Goal: Task Accomplishment & Management: Complete application form

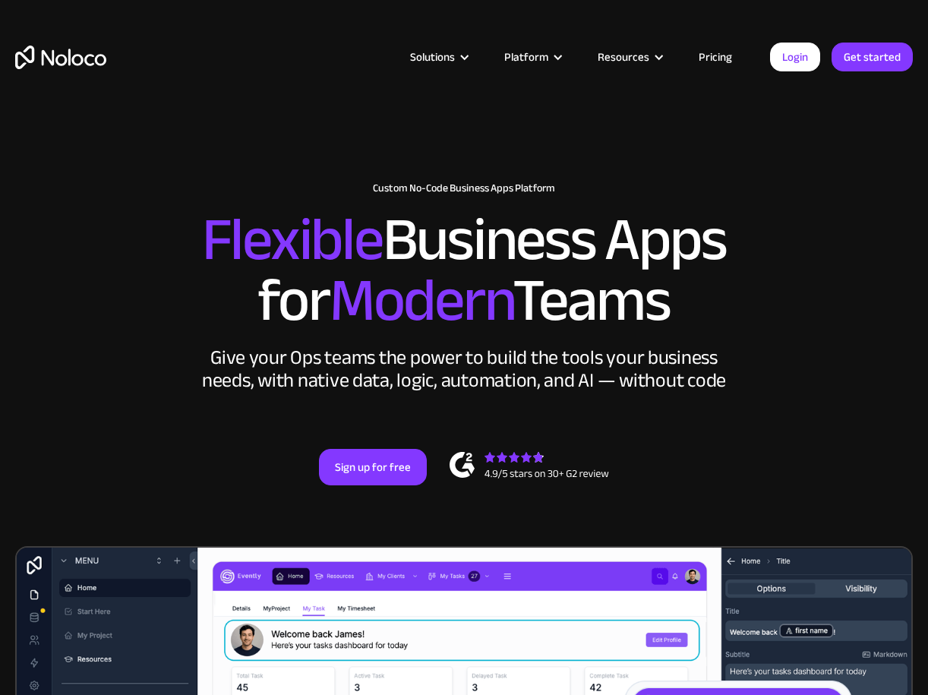
scroll to position [243, 0]
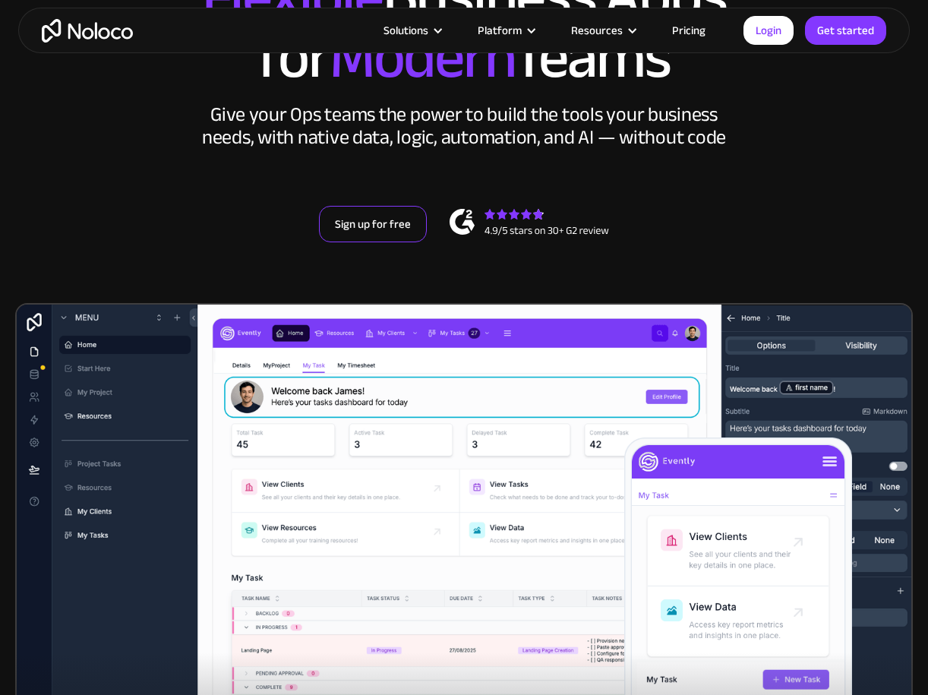
click at [355, 221] on link "Sign up for free" at bounding box center [373, 224] width 108 height 36
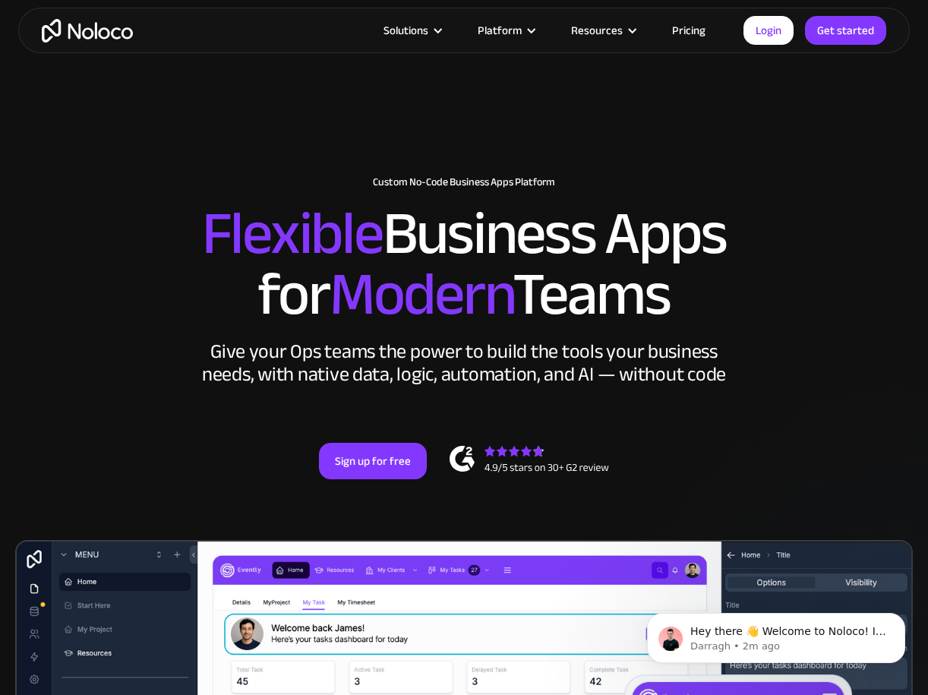
scroll to position [0, 0]
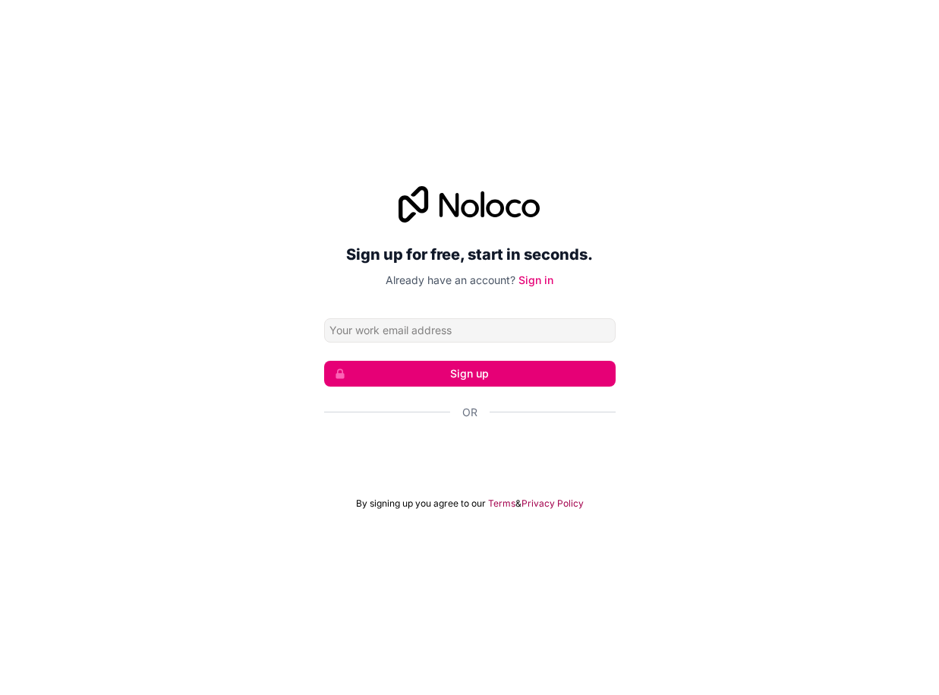
click at [388, 332] on input "Email address" at bounding box center [470, 330] width 292 height 24
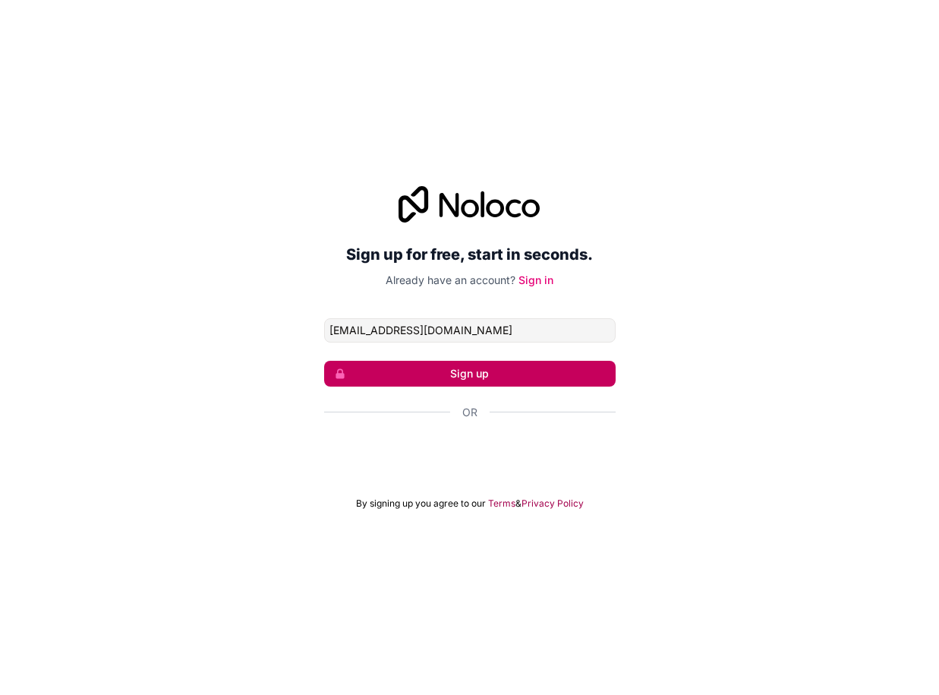
type input "[EMAIL_ADDRESS][DOMAIN_NAME]"
click at [392, 373] on button "Sign up" at bounding box center [470, 374] width 292 height 26
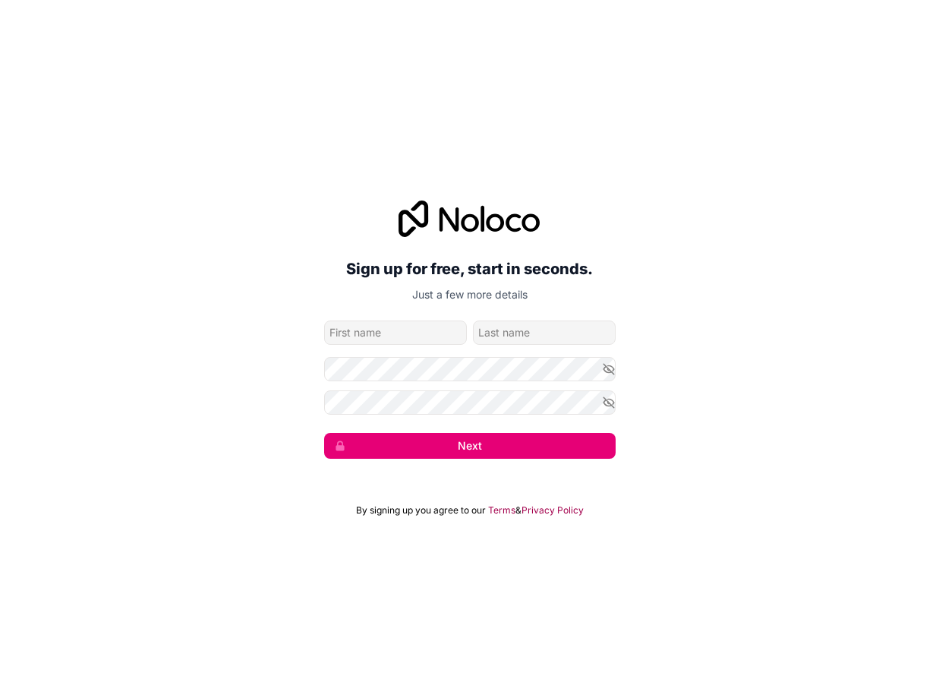
click at [395, 341] on input "given-name" at bounding box center [395, 332] width 143 height 24
type input "[PERSON_NAME]"
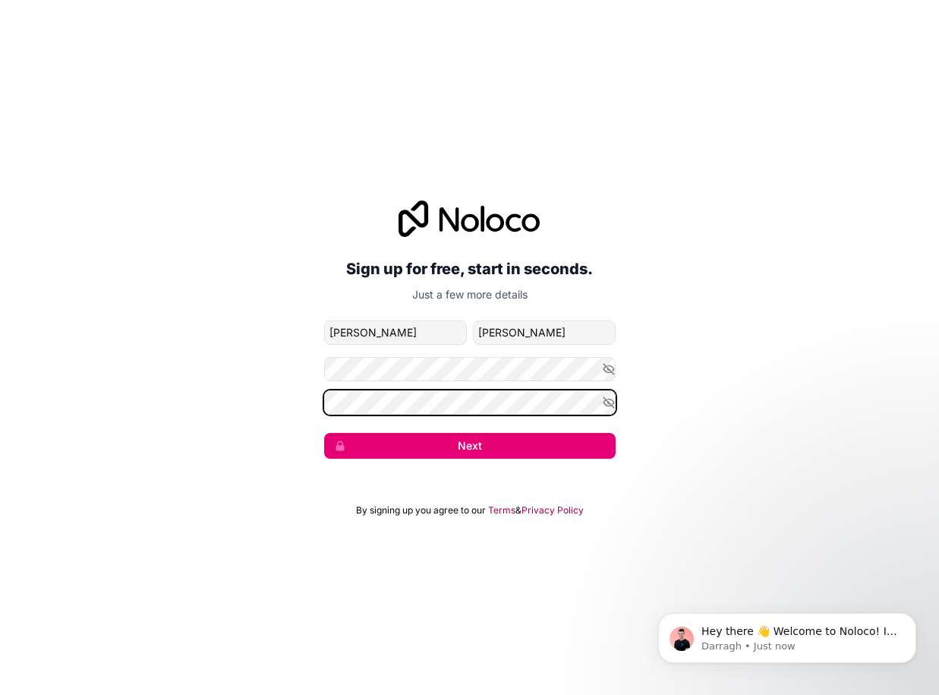
click at [324, 433] on button "Next" at bounding box center [470, 446] width 292 height 26
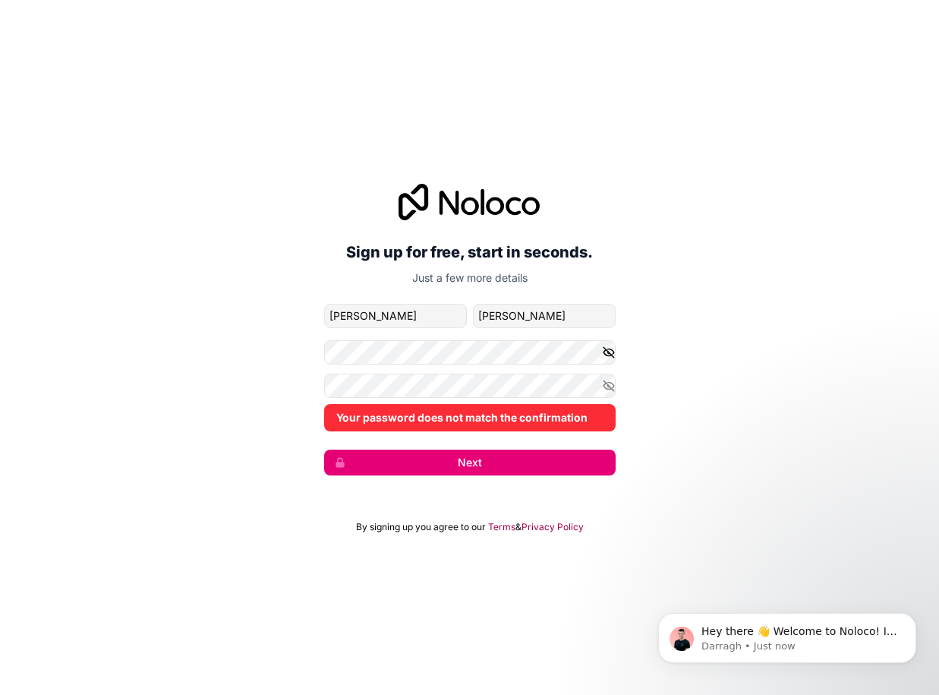
click at [610, 351] on icon "button" at bounding box center [609, 352] width 14 height 14
click at [312, 349] on div "Sign up for free, start in seconds. Just a few more details [EMAIL_ADDRESS][DOM…" at bounding box center [469, 329] width 939 height 334
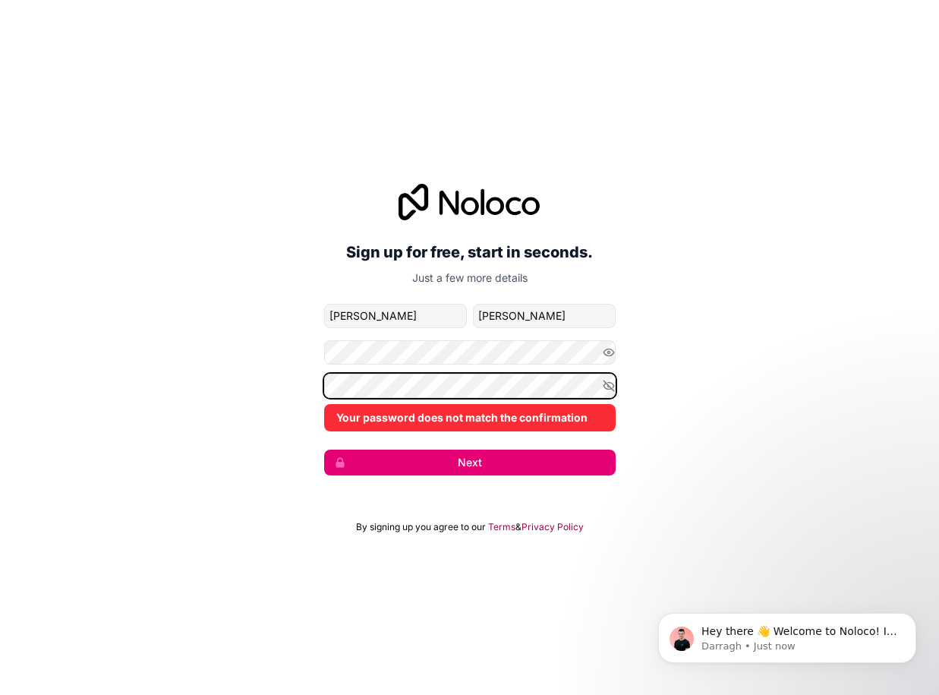
click at [272, 382] on div "Sign up for free, start in seconds. Just a few more details [EMAIL_ADDRESS][DOM…" at bounding box center [469, 329] width 939 height 334
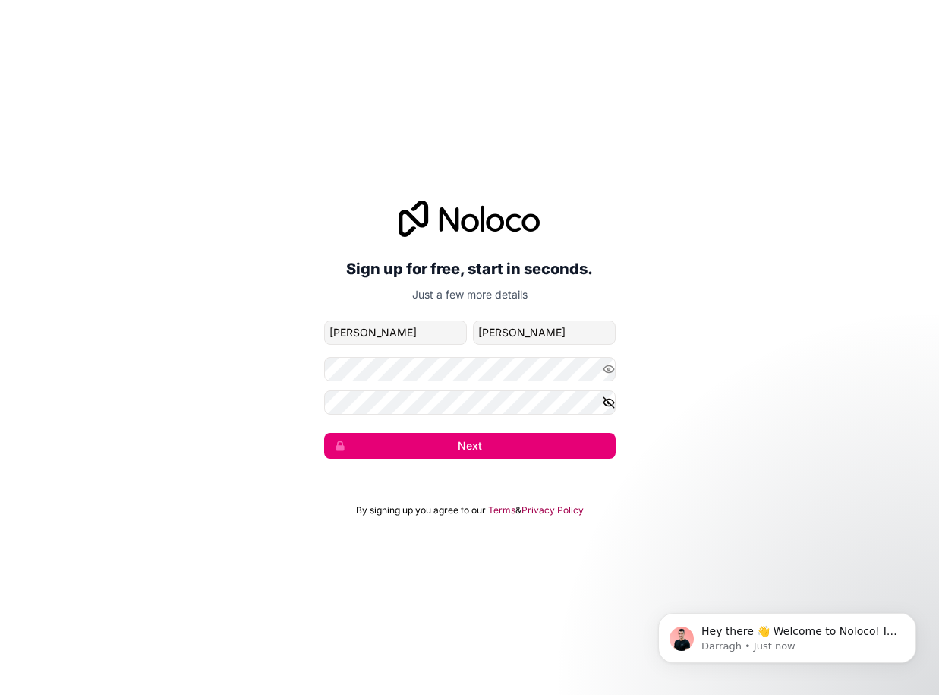
click at [609, 402] on icon "button" at bounding box center [609, 402] width 11 height 11
click at [528, 441] on button "Next" at bounding box center [470, 446] width 292 height 26
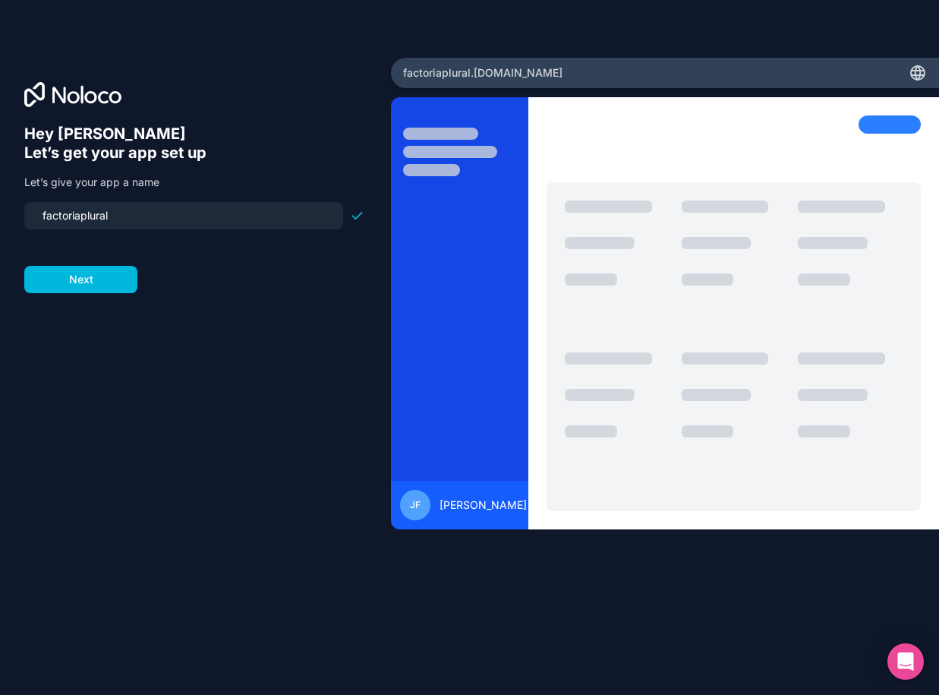
drag, startPoint x: 130, startPoint y: 219, endPoint x: 24, endPoint y: 214, distance: 105.6
click at [24, 214] on div "factoriaplural" at bounding box center [183, 215] width 319 height 27
type input "d"
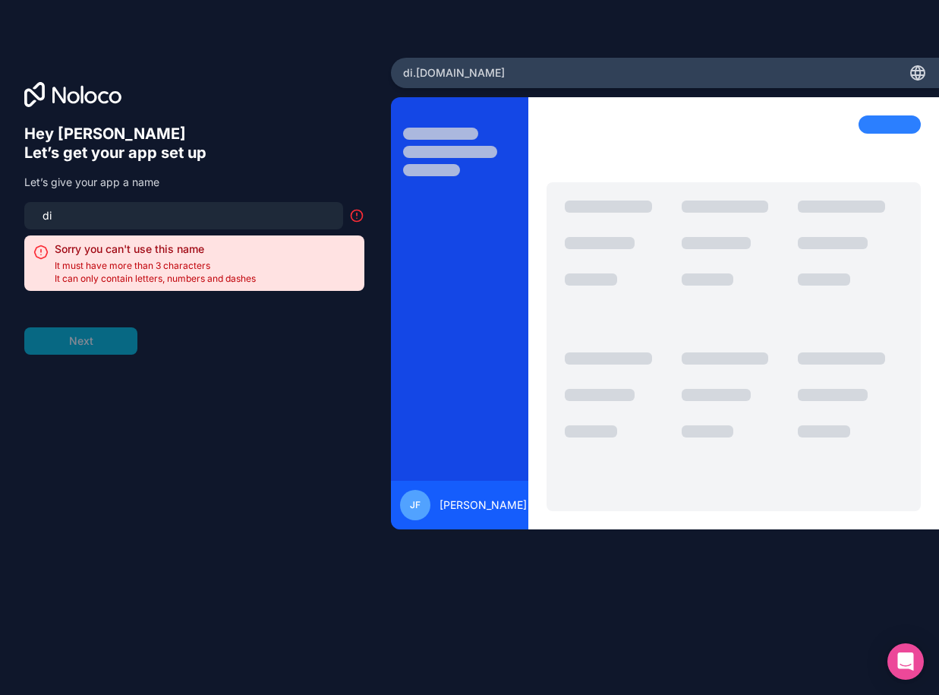
type input "d"
type input "r"
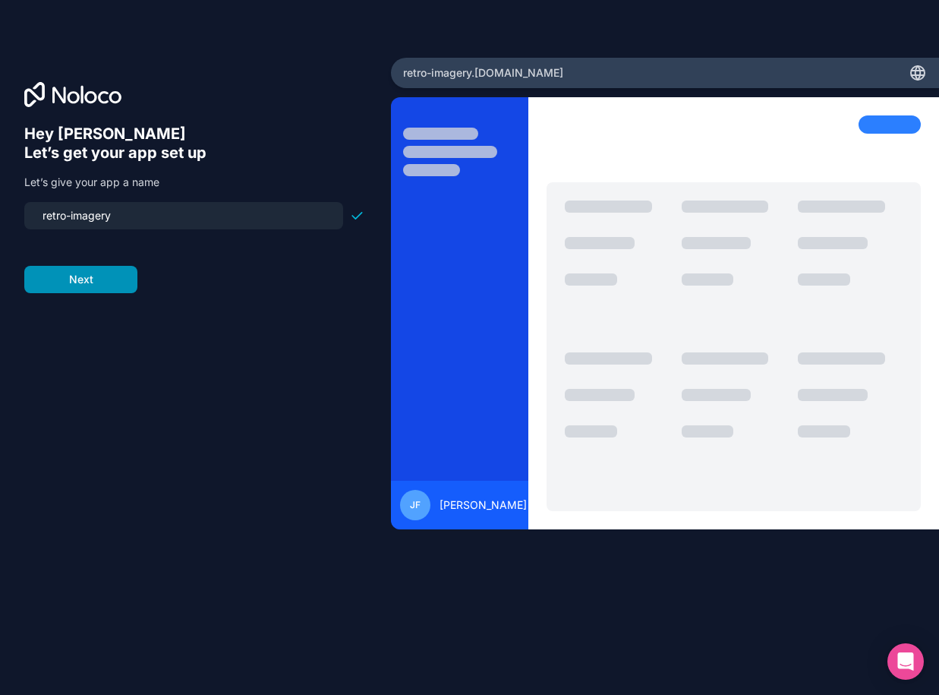
type input "retro-imagery"
click at [86, 277] on button "Next" at bounding box center [80, 279] width 113 height 27
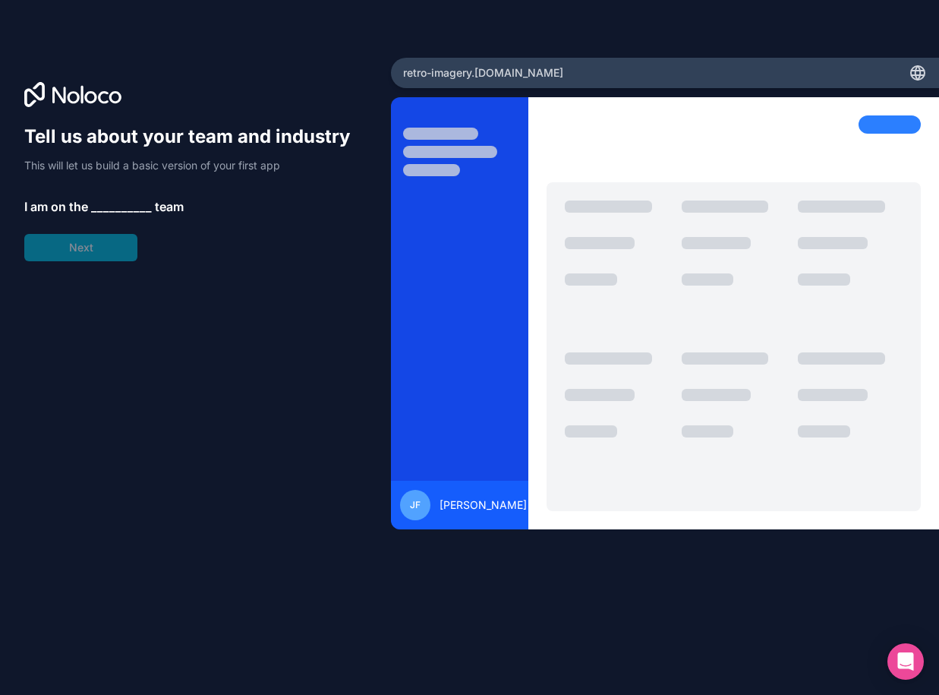
click at [103, 203] on span "__________" at bounding box center [121, 206] width 61 height 18
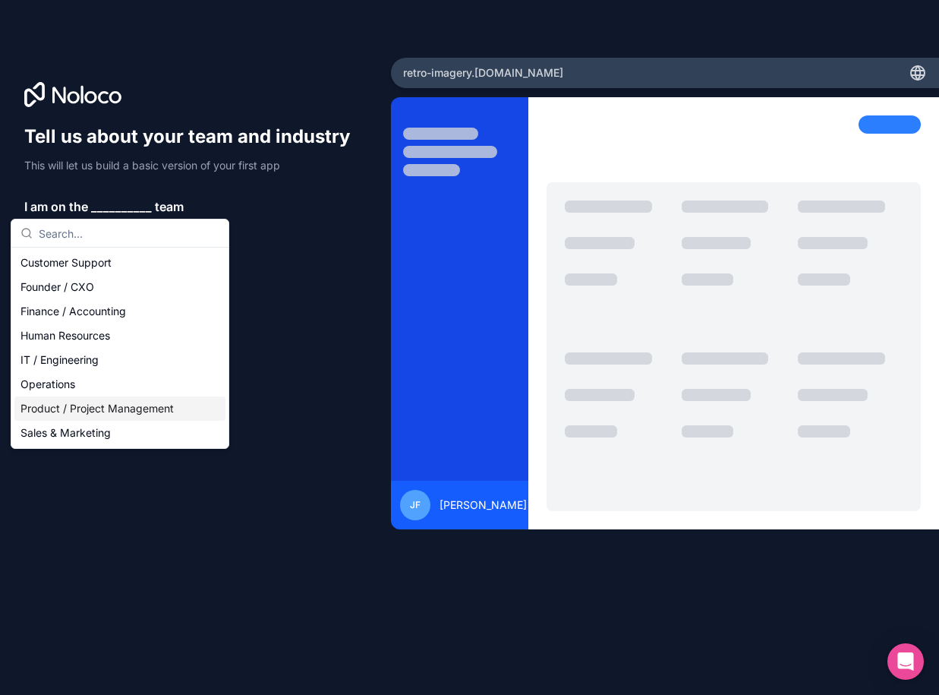
click at [99, 408] on div "Product / Project Management" at bounding box center [119, 408] width 211 height 24
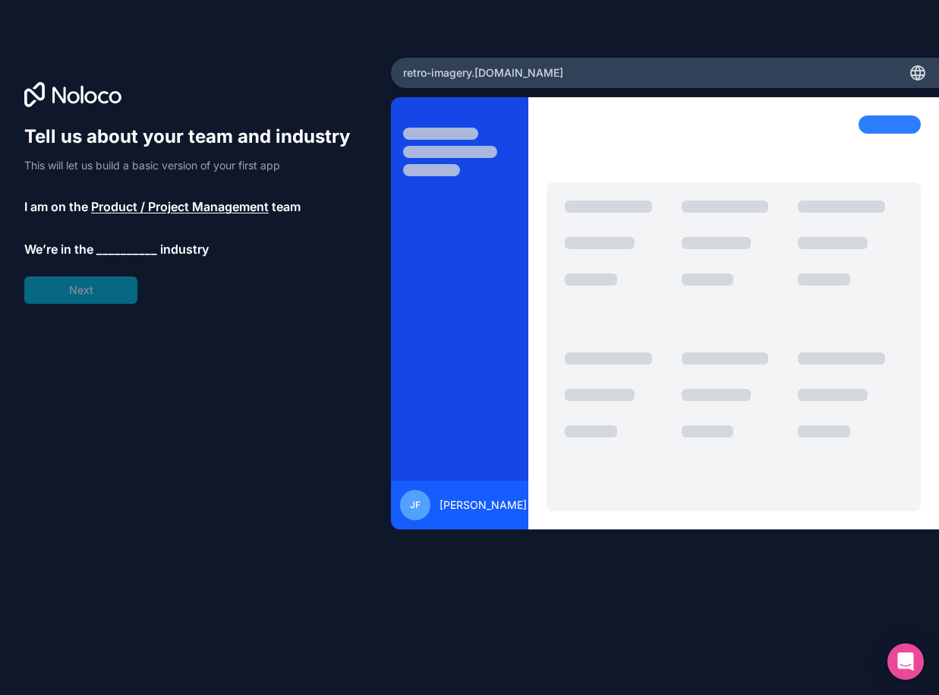
click at [111, 247] on span "__________" at bounding box center [126, 249] width 61 height 18
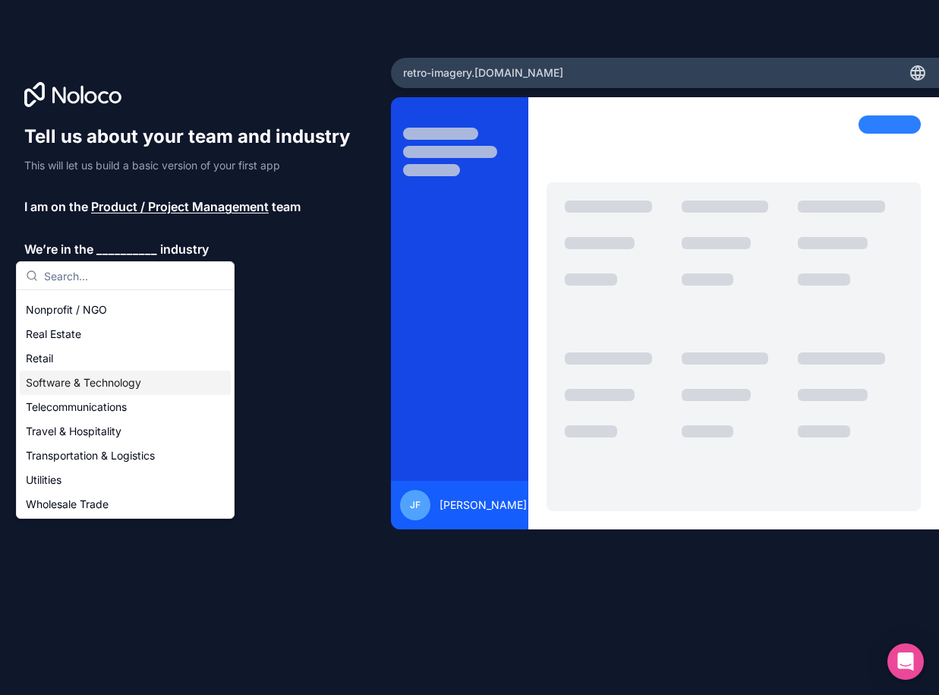
scroll to position [311, 0]
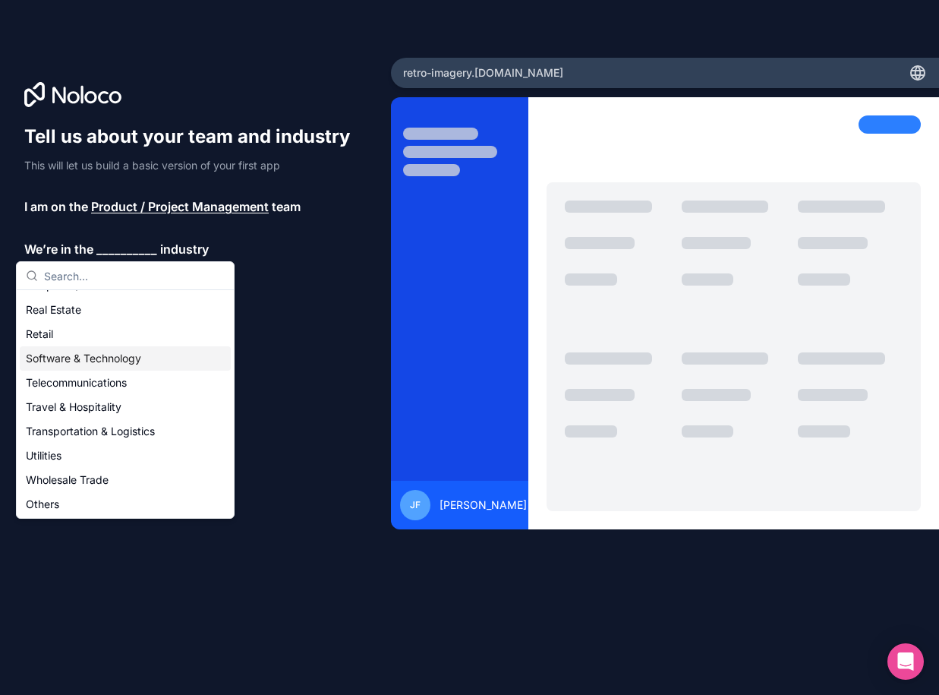
click at [93, 364] on div "Software & Technology" at bounding box center [125, 358] width 211 height 24
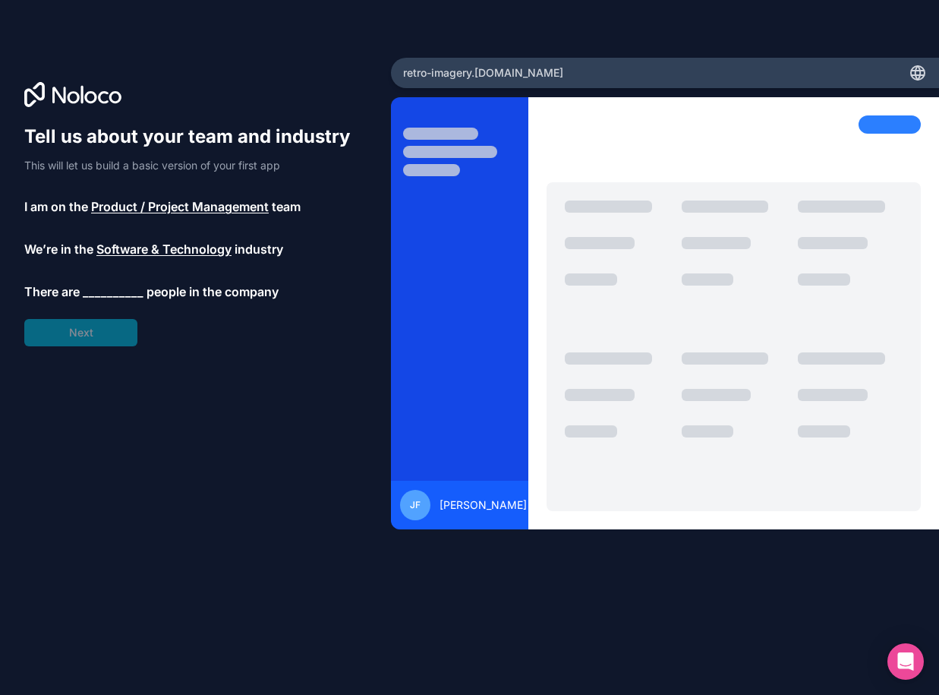
click at [106, 294] on span "__________" at bounding box center [113, 291] width 61 height 18
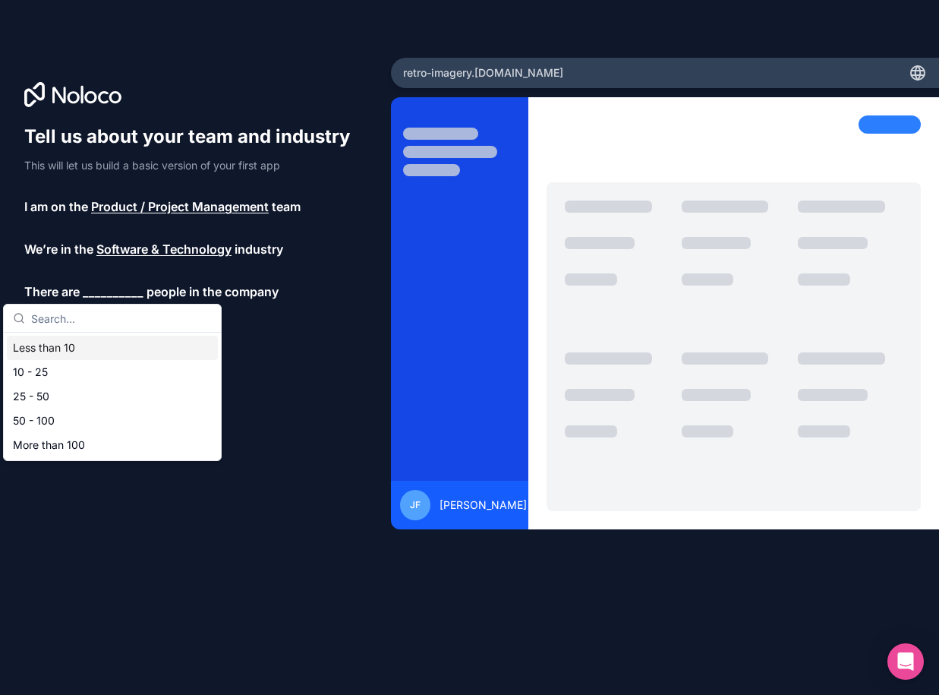
click at [77, 347] on div "Less than 10" at bounding box center [112, 348] width 211 height 24
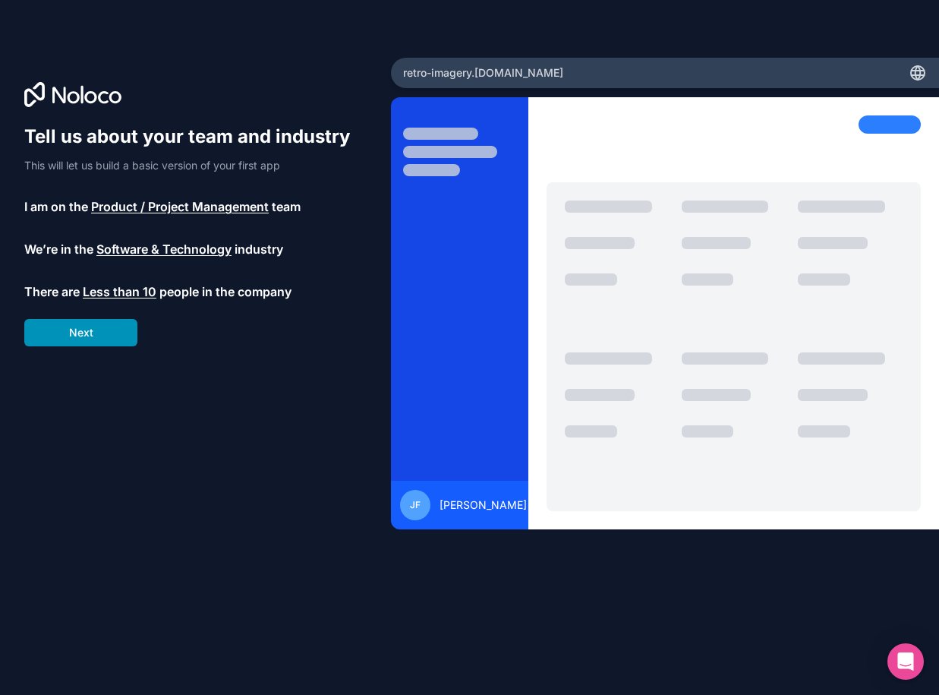
click at [84, 336] on button "Next" at bounding box center [80, 332] width 113 height 27
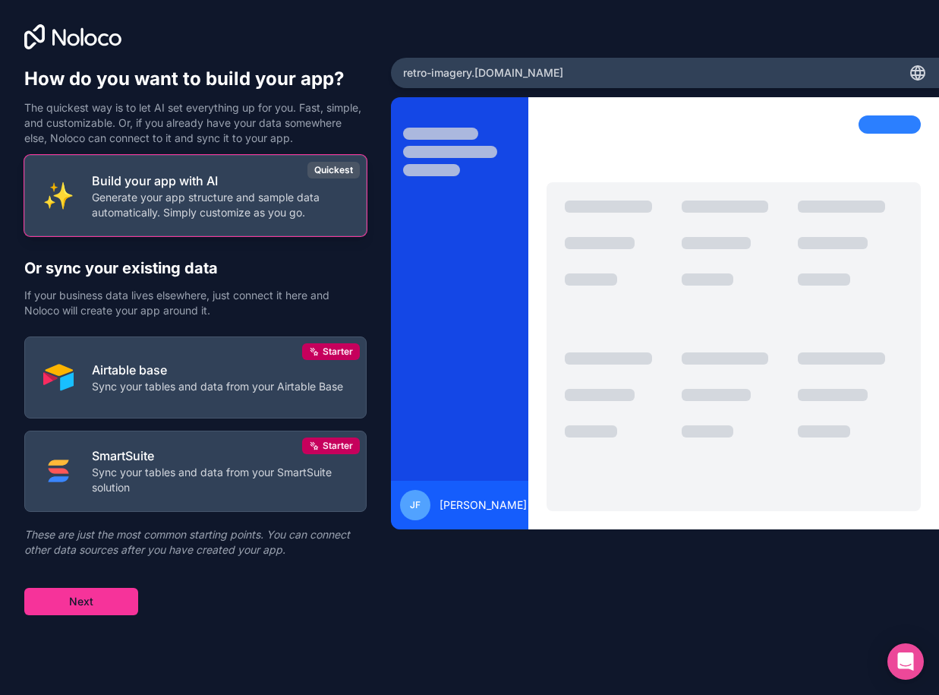
click at [163, 206] on p "Generate your app structure and sample data automatically. Simply customize as …" at bounding box center [220, 205] width 256 height 30
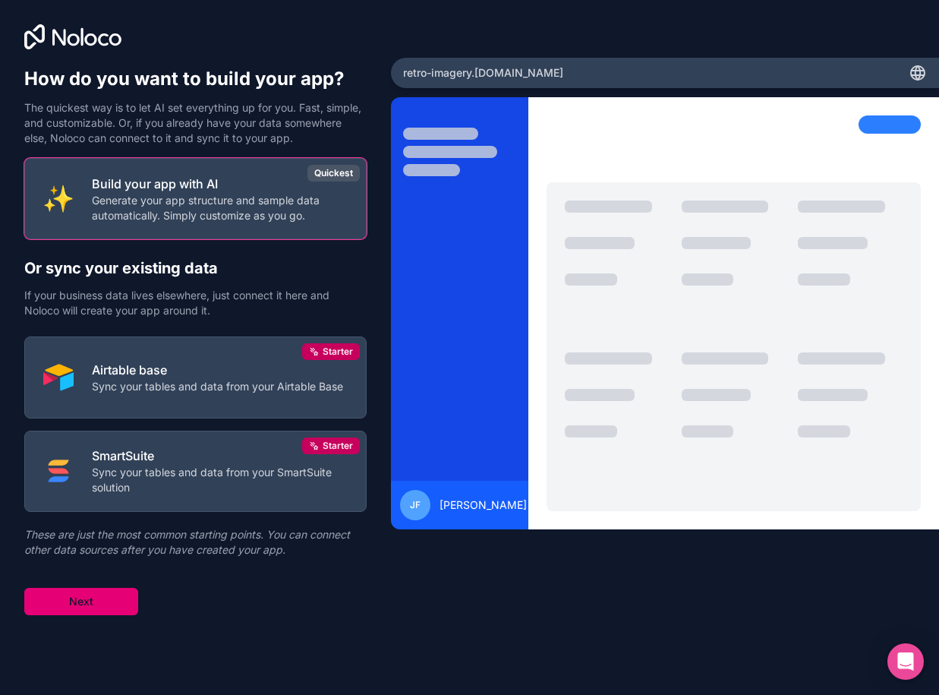
click at [92, 597] on button "Next" at bounding box center [81, 601] width 114 height 27
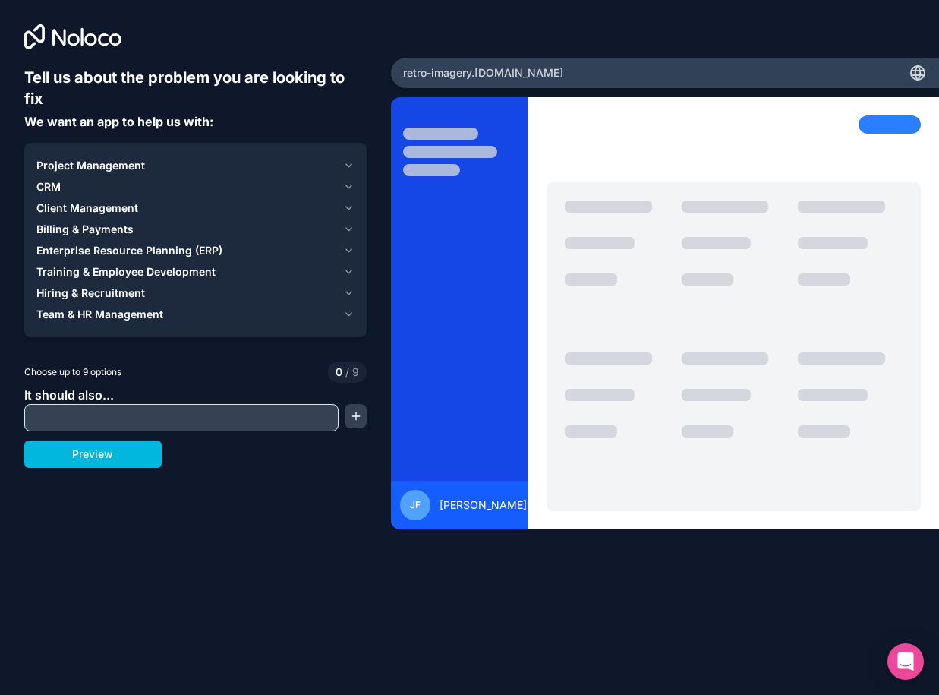
click at [345, 163] on icon "button" at bounding box center [348, 165] width 11 height 12
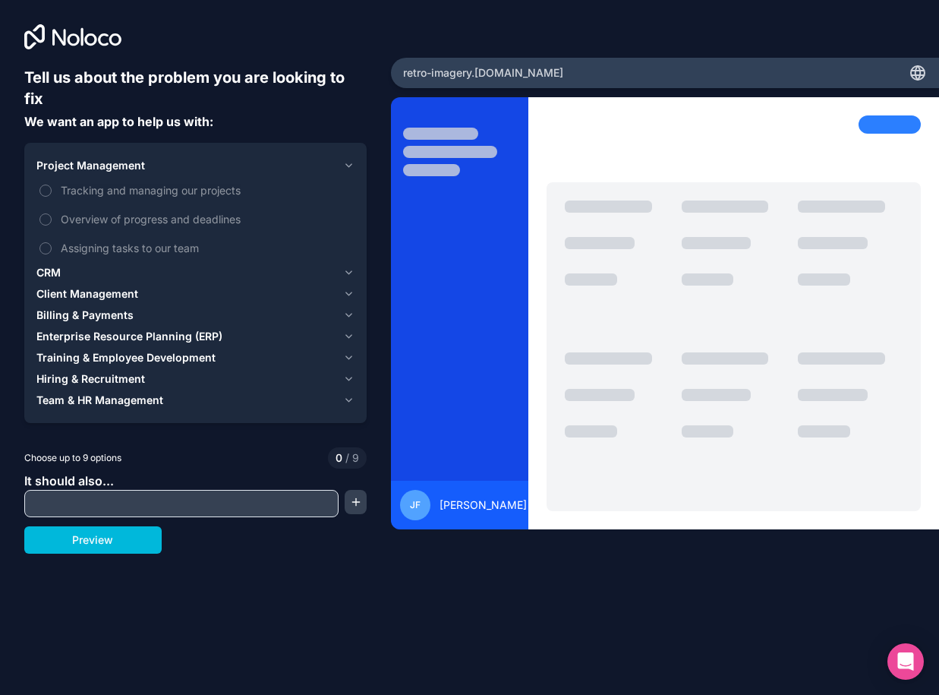
click at [345, 163] on icon "button" at bounding box center [348, 165] width 11 height 12
